Goal: Task Accomplishment & Management: Complete application form

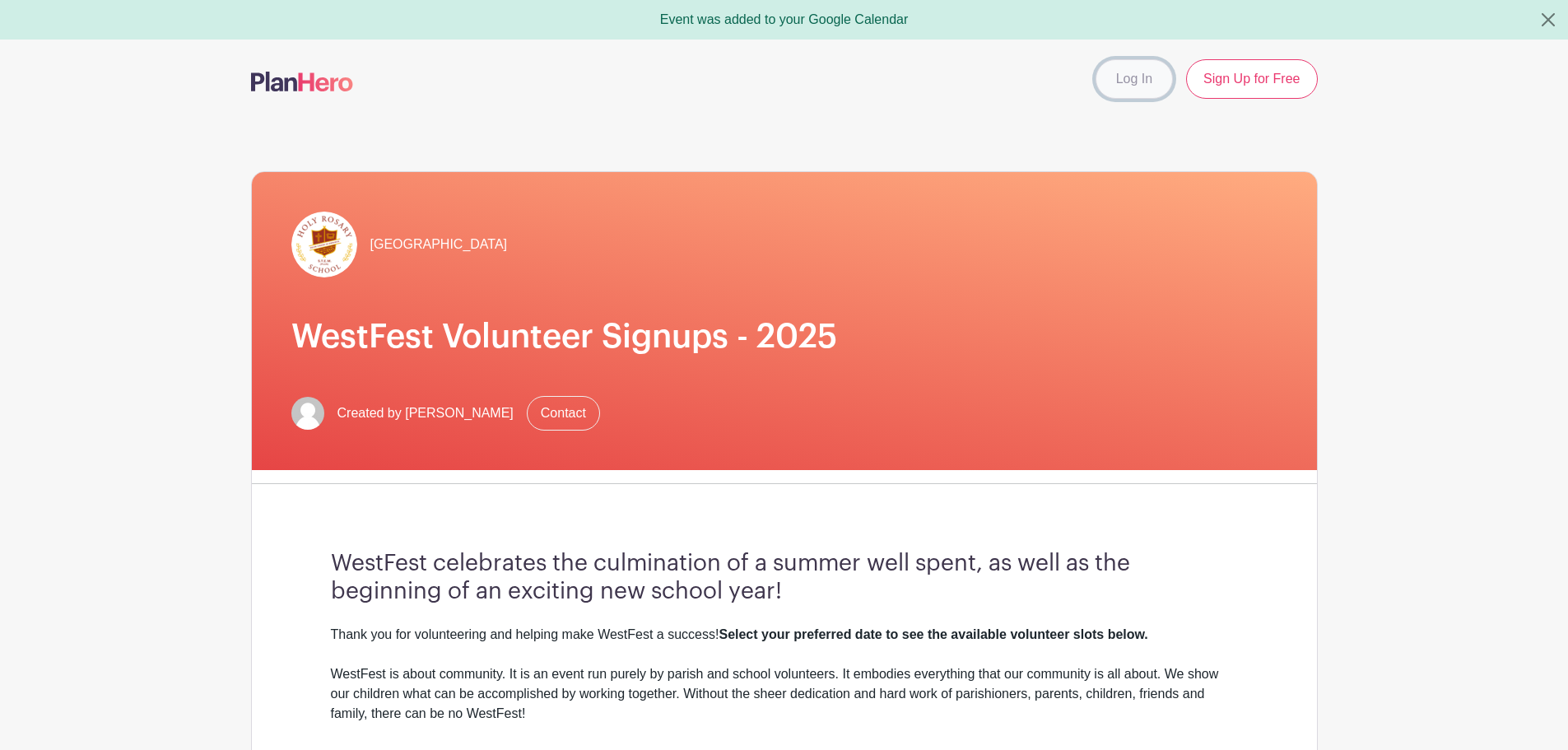
click at [1134, 83] on link "Log In" at bounding box center [1134, 79] width 77 height 39
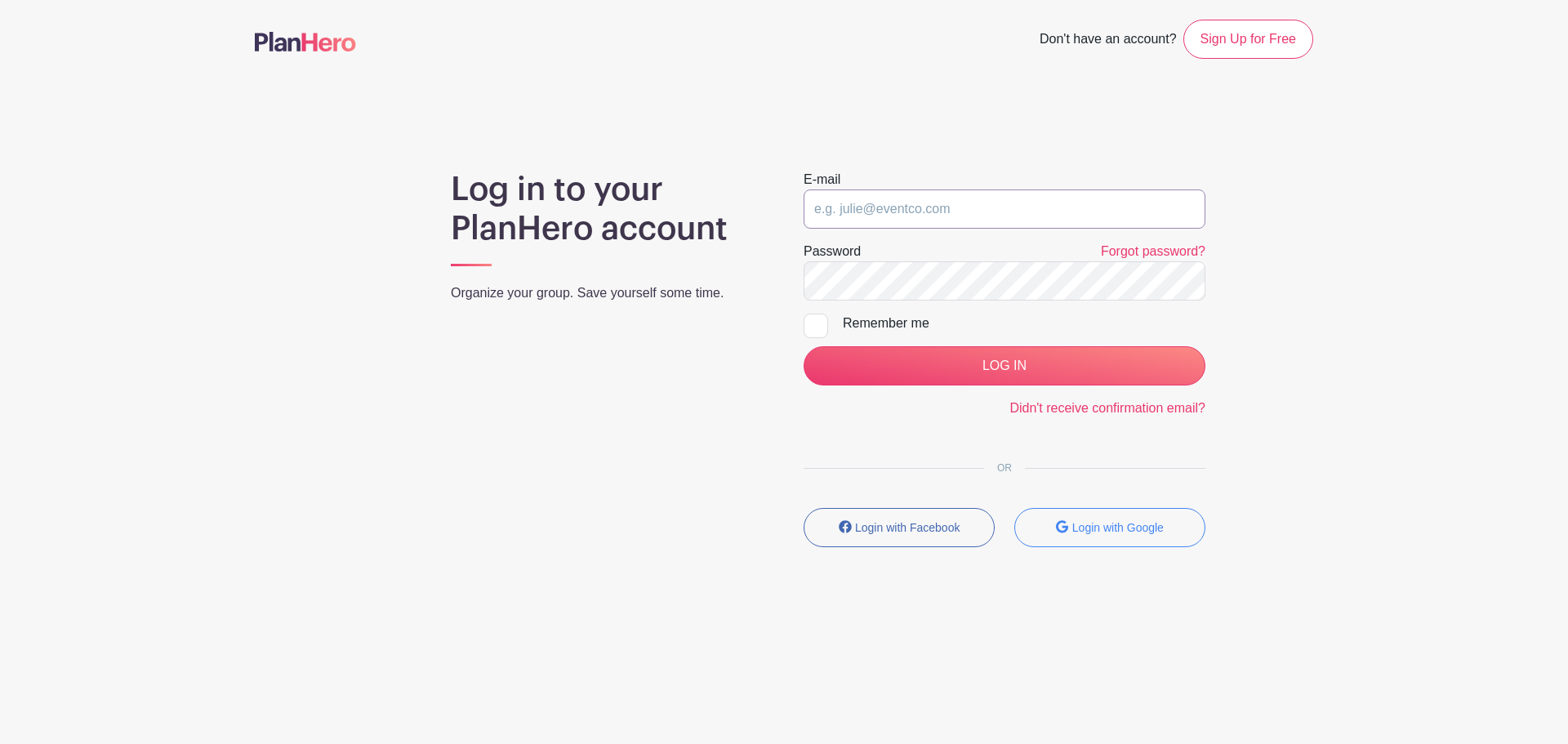
click at [1020, 220] on input "email" at bounding box center [1005, 209] width 401 height 39
type input "ronanjc@gmail.com"
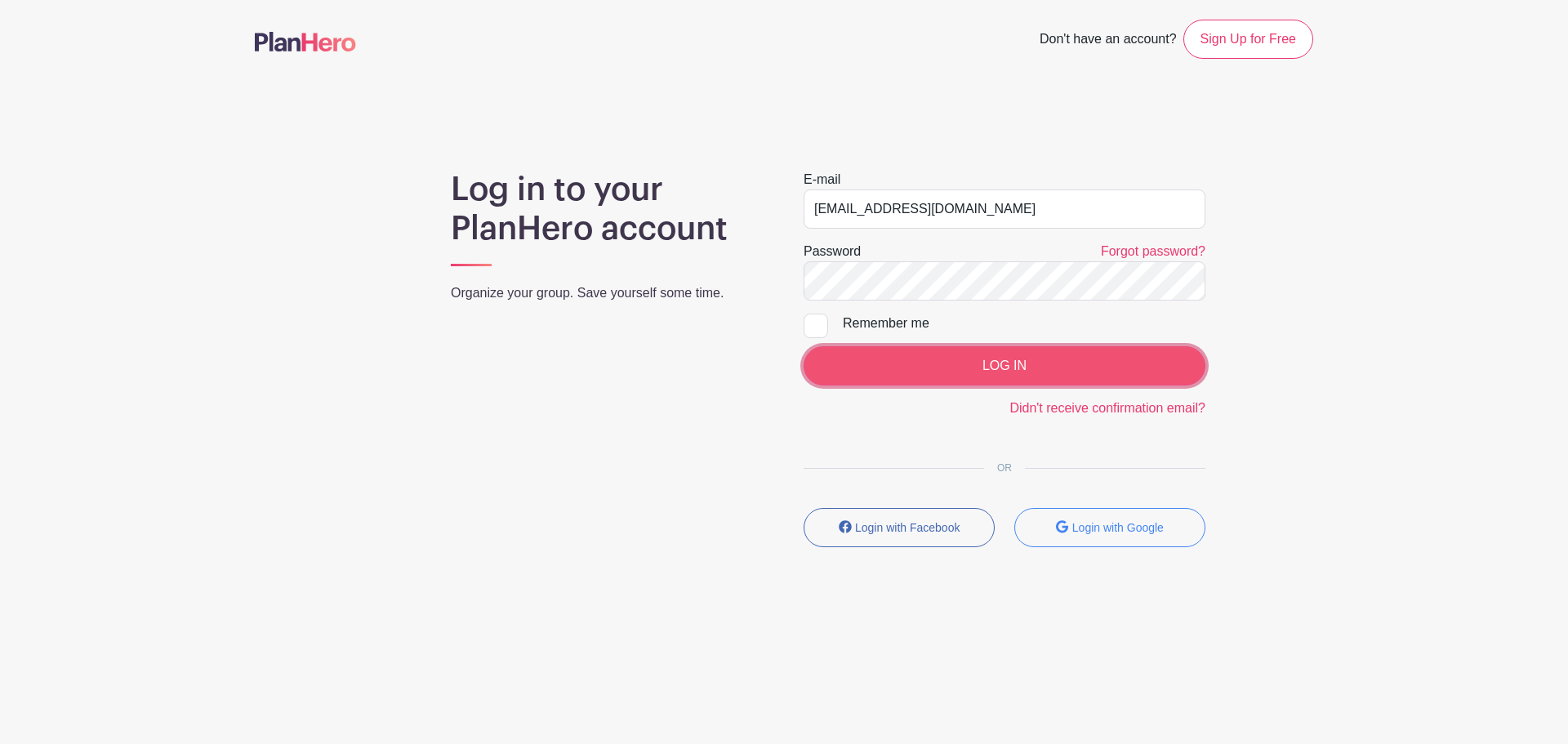
click at [1019, 372] on input "LOG IN" at bounding box center [1005, 366] width 401 height 39
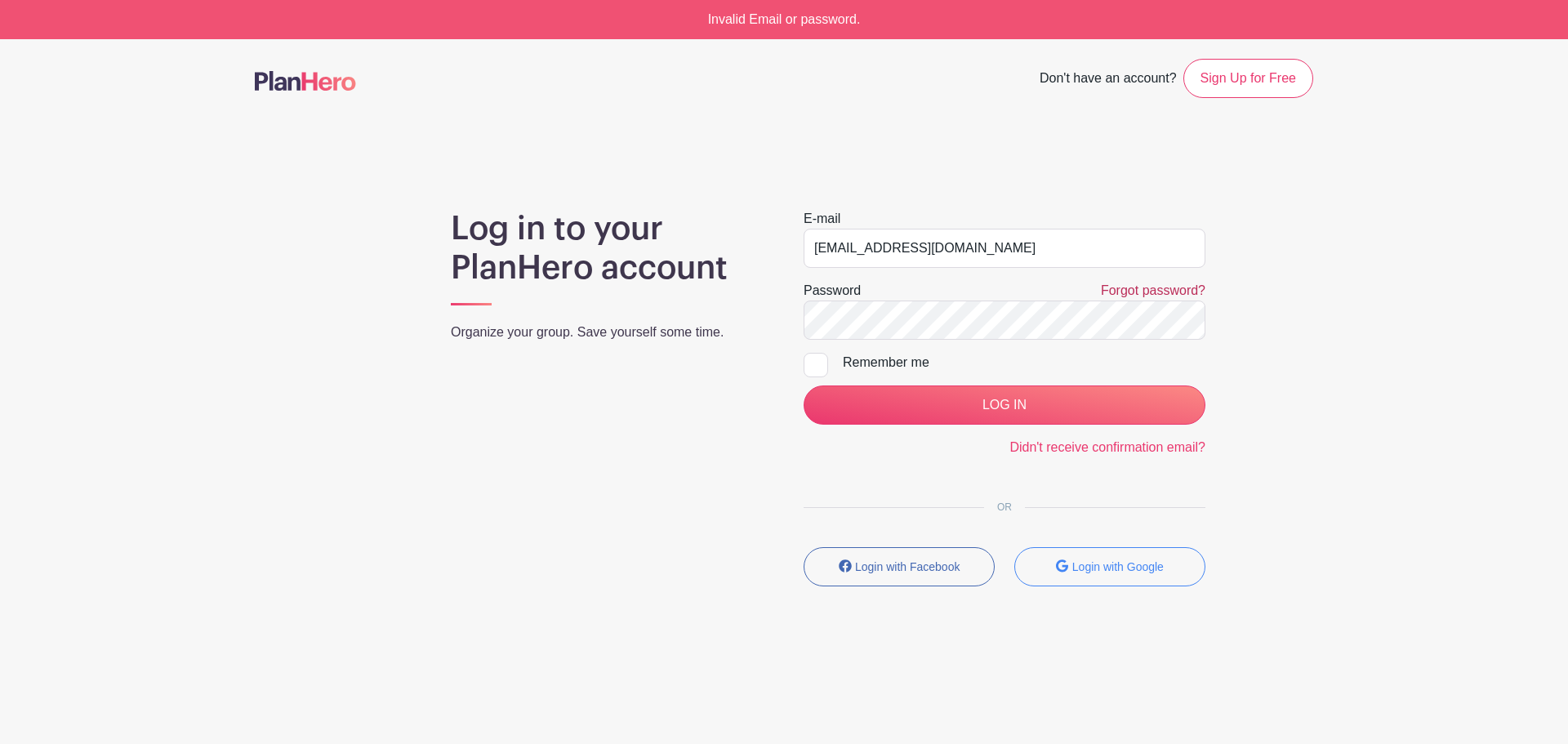
click at [1176, 288] on link "Forgot password?" at bounding box center [1153, 290] width 105 height 14
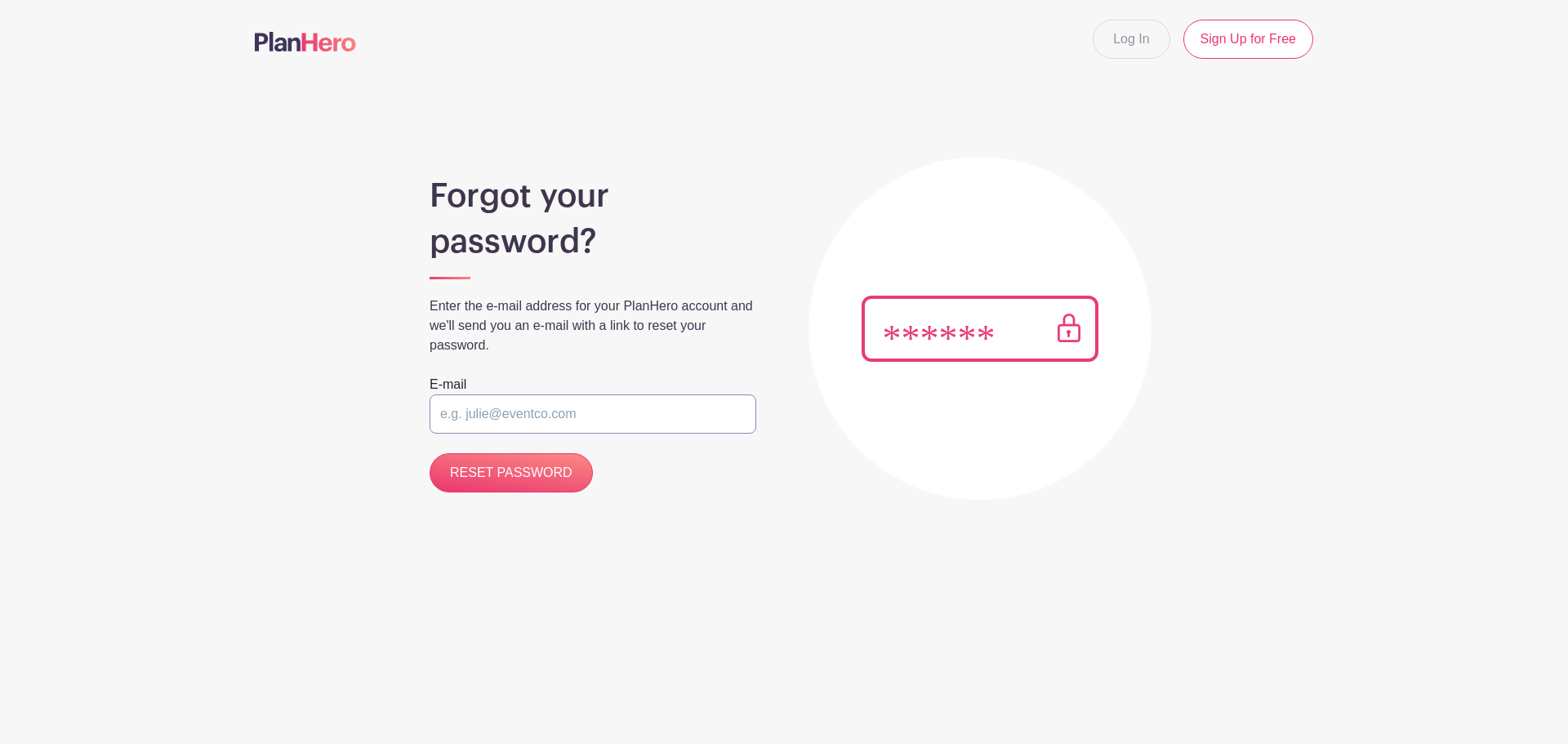
type input "[EMAIL_ADDRESS][DOMAIN_NAME]"
click at [505, 477] on input "RESET PASSWORD" at bounding box center [511, 473] width 164 height 39
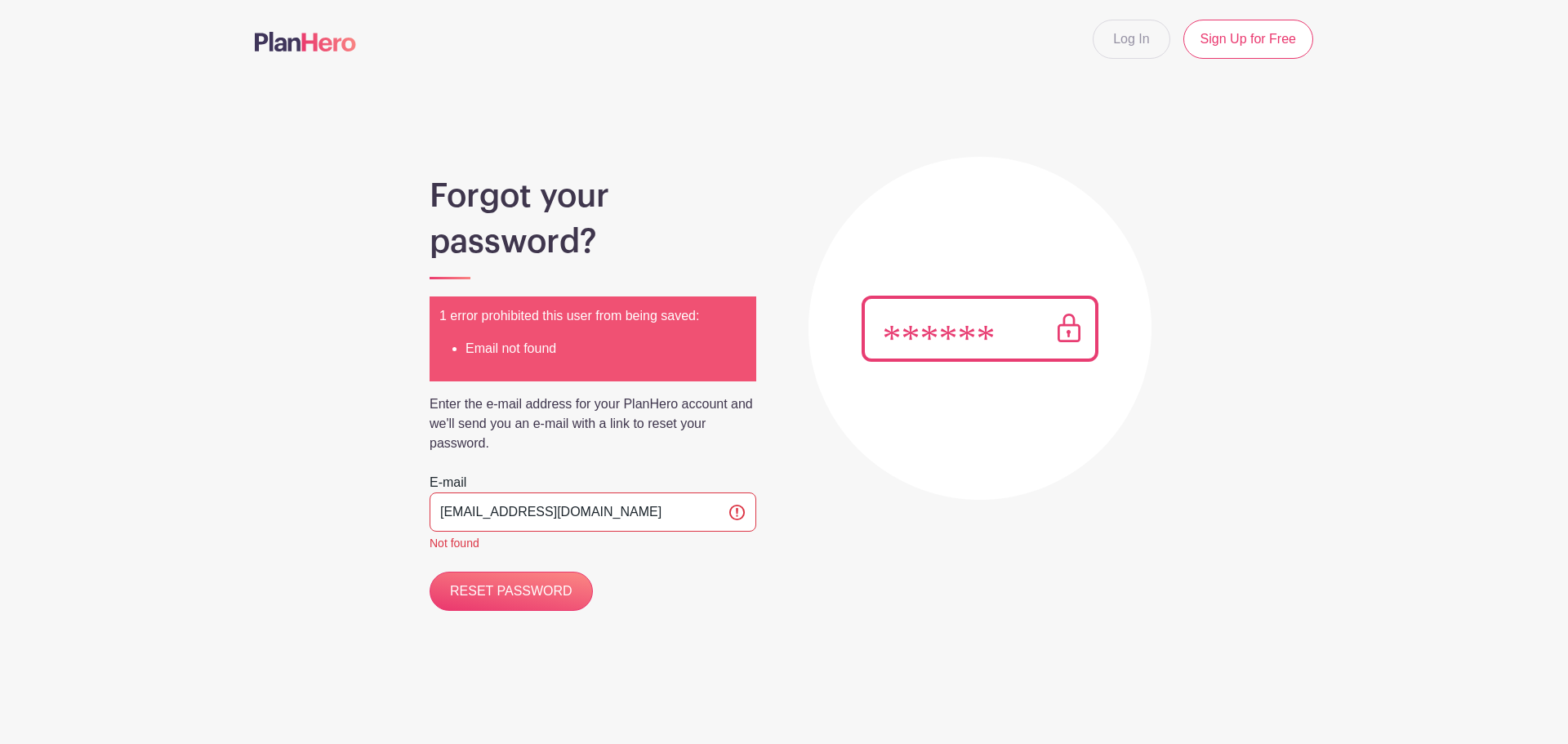
click at [310, 45] on img at bounding box center [304, 41] width 101 height 19
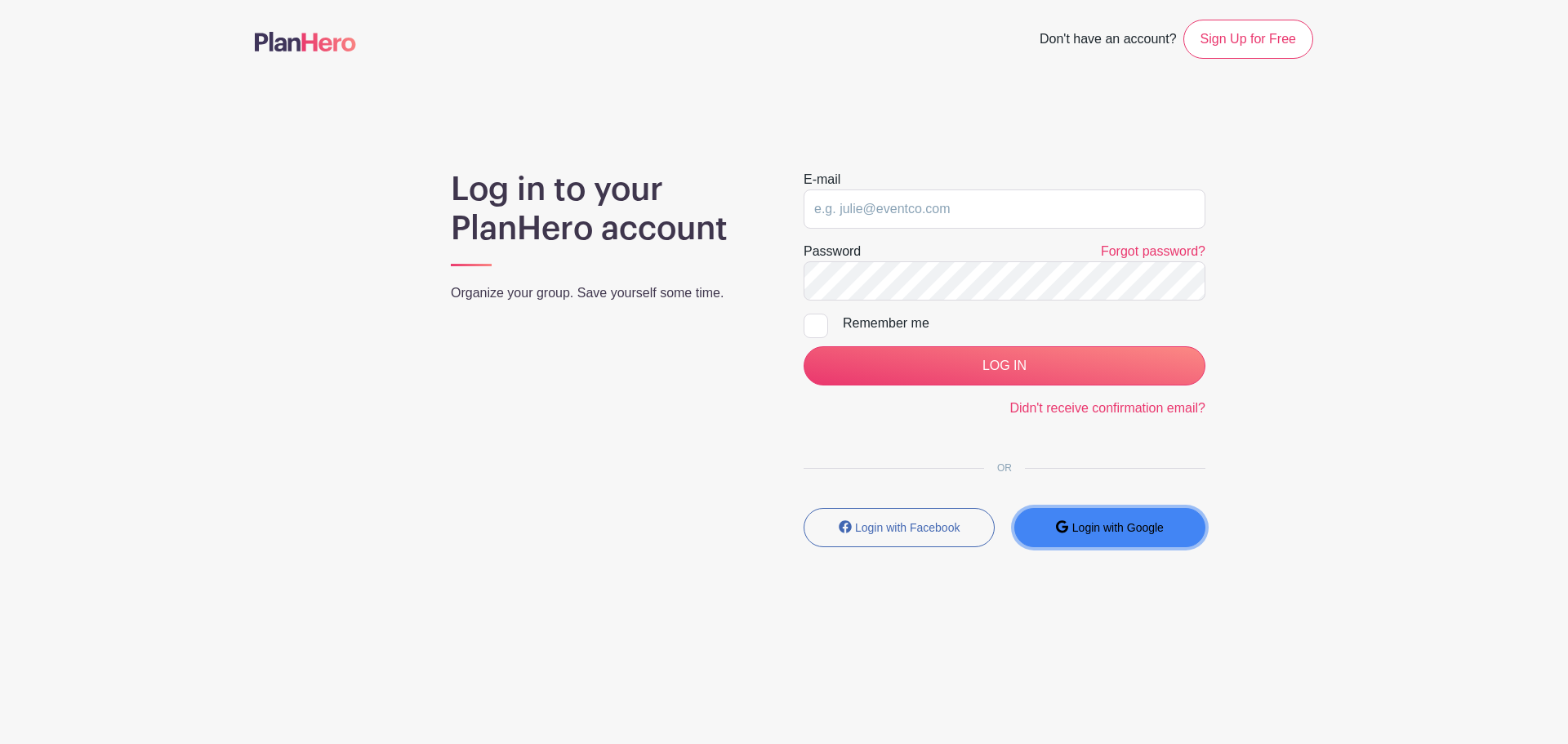
click at [1120, 532] on small "Login with Google" at bounding box center [1117, 527] width 92 height 13
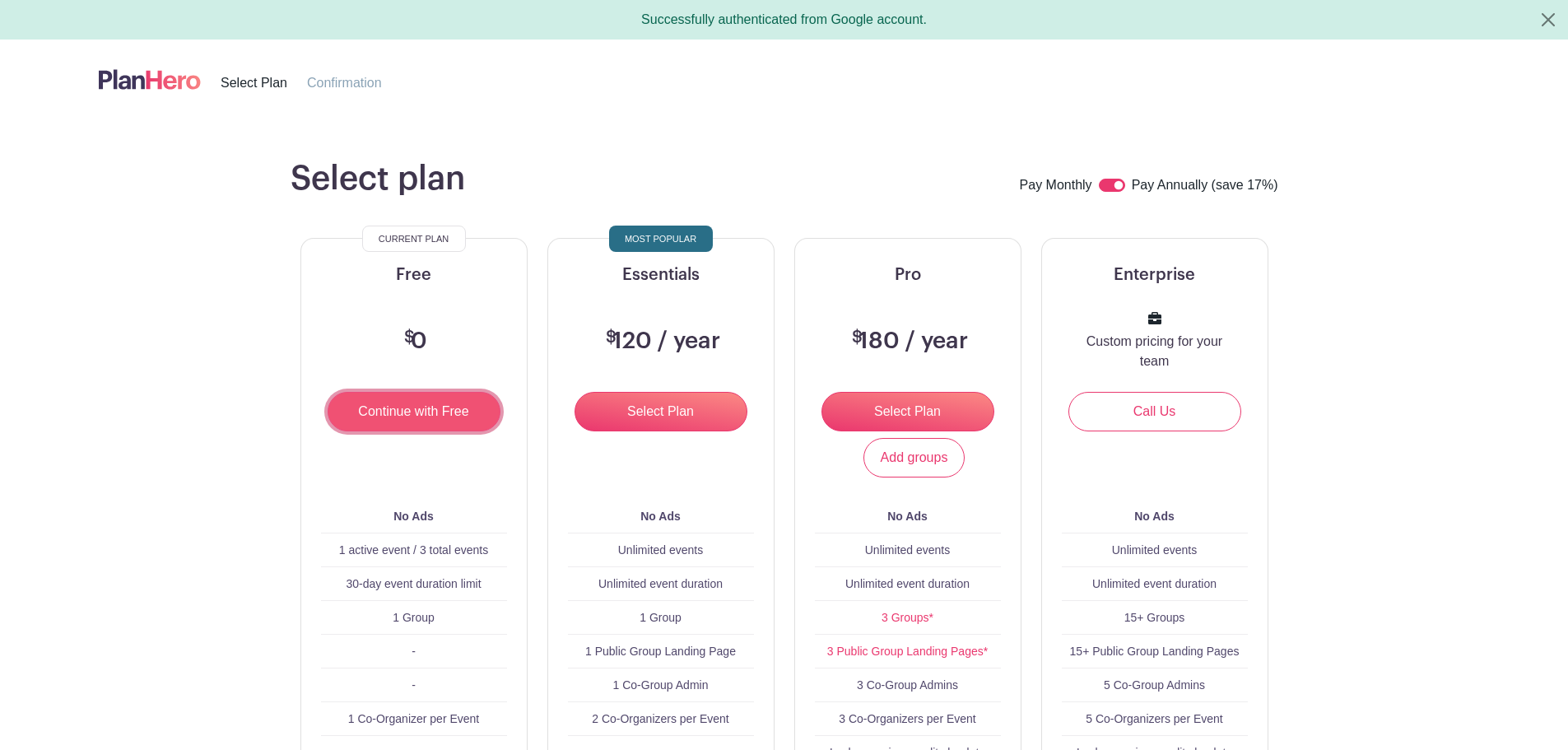
click at [462, 403] on input "Continue with Free" at bounding box center [413, 411] width 173 height 39
